Goal: Check status: Check status

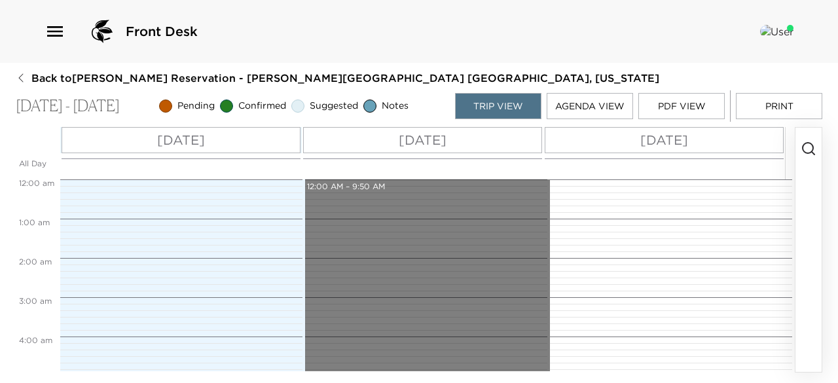
scroll to position [564, 0]
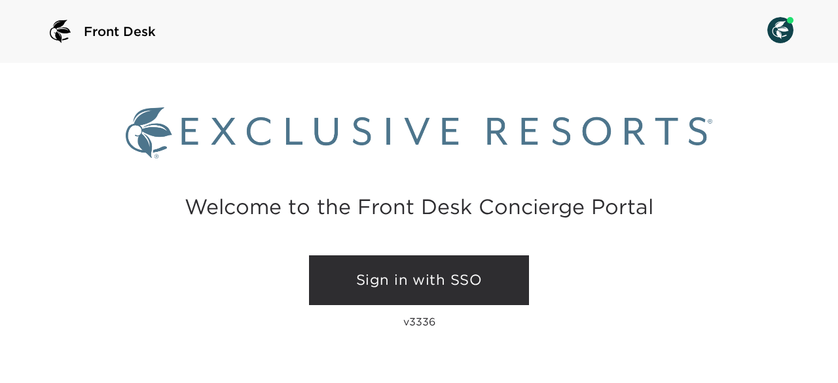
click at [433, 286] on link "Sign in with SSO" at bounding box center [419, 280] width 220 height 50
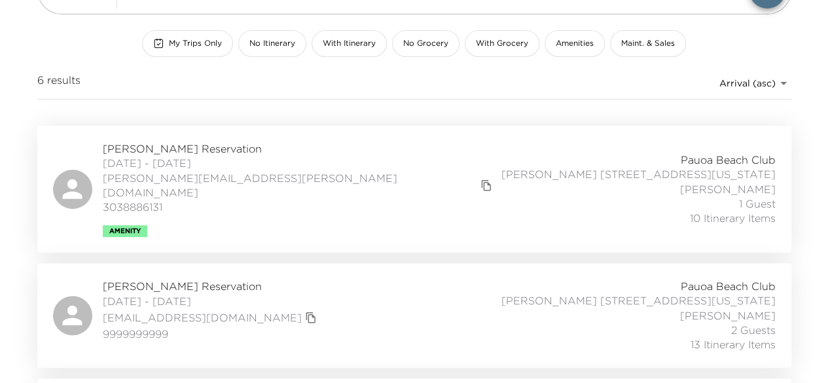
scroll to position [143, 0]
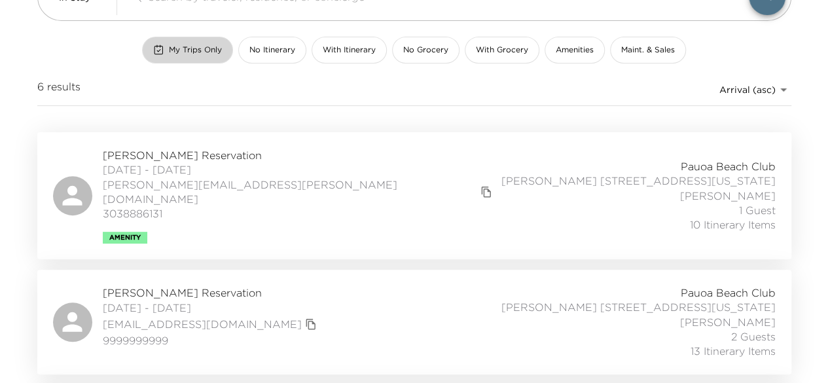
click at [191, 47] on span "My Trips Only" at bounding box center [195, 50] width 53 height 11
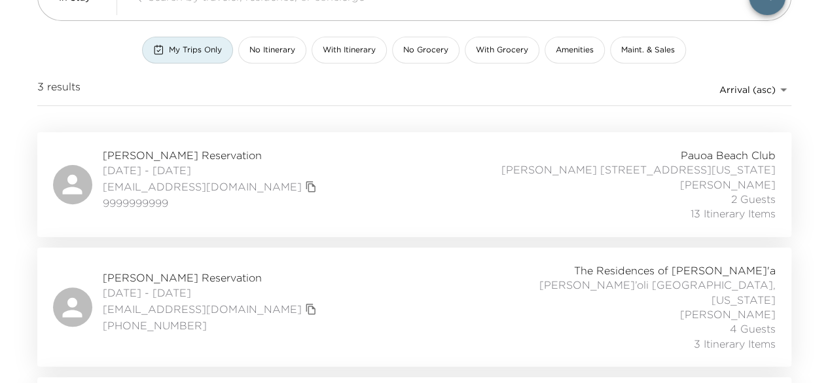
scroll to position [71, 0]
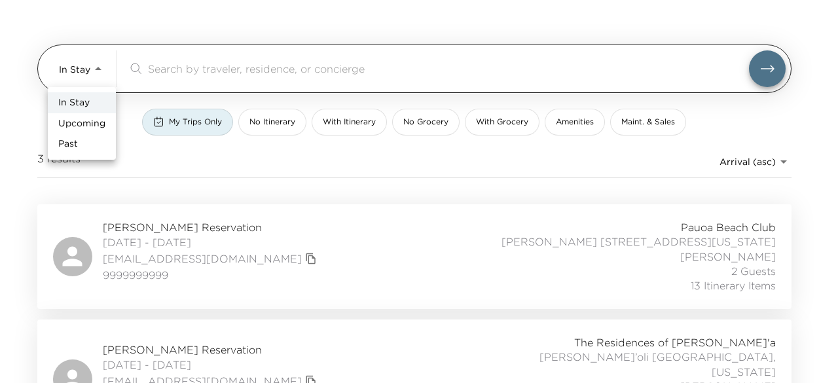
click at [92, 56] on body "Front Desk In Stay In-Stay ​ My Trips Only No Itinerary With Itinerary No Groce…" at bounding box center [419, 120] width 838 height 383
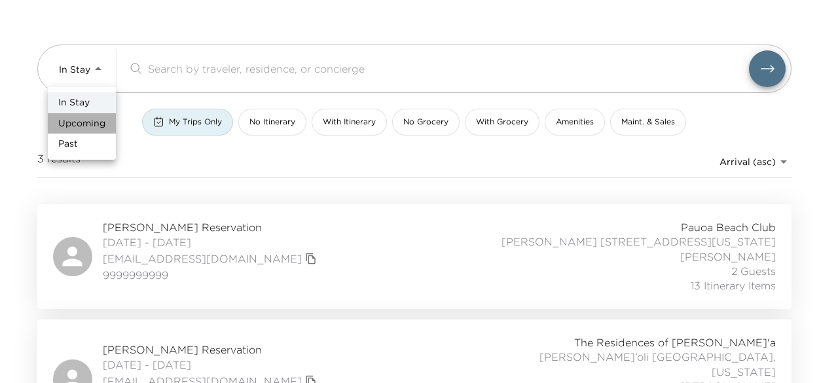
click at [82, 124] on span "Upcoming" at bounding box center [81, 123] width 47 height 13
type input "Upcoming"
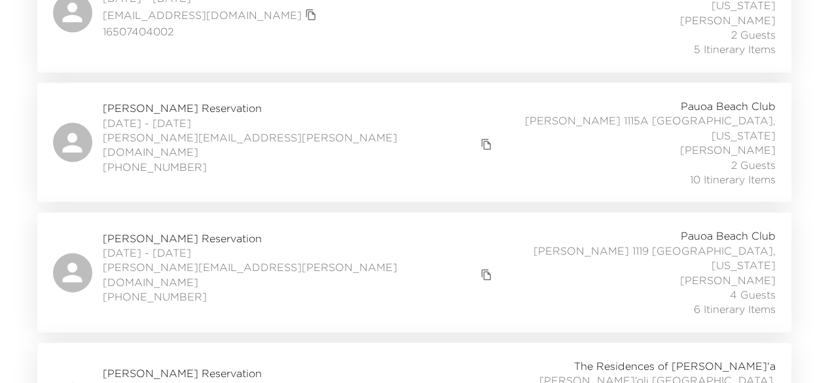
scroll to position [1341, 0]
click at [66, 256] on icon at bounding box center [72, 270] width 29 height 29
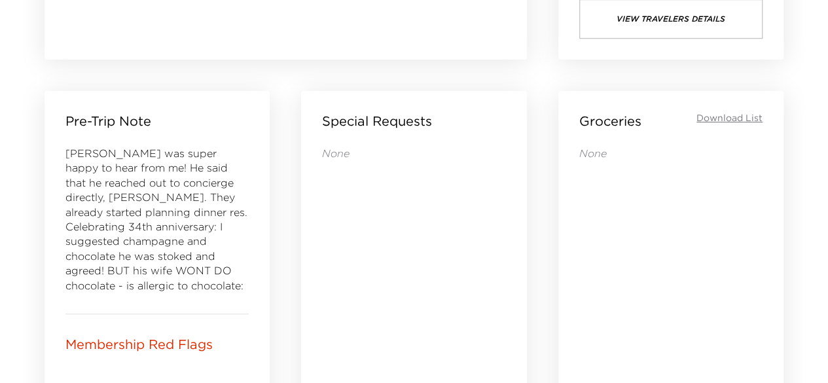
scroll to position [525, 0]
